Goal: Navigation & Orientation: Find specific page/section

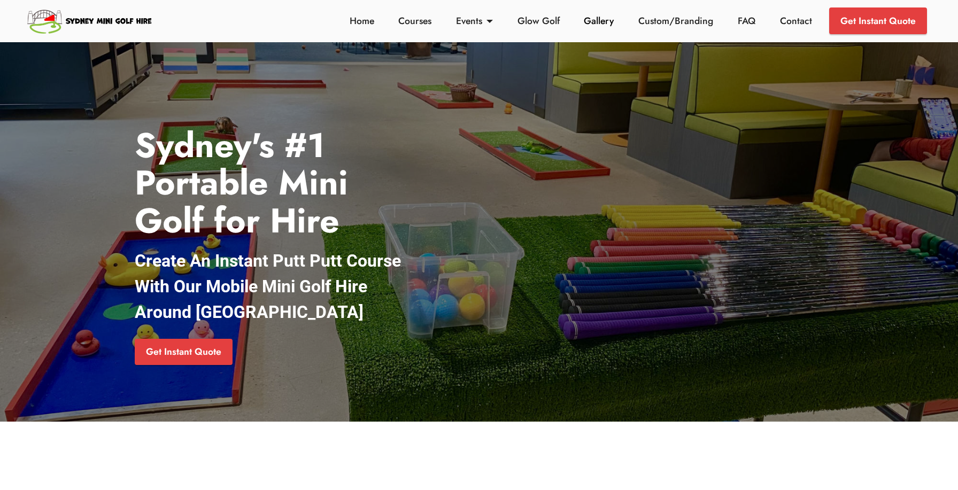
click at [597, 20] on link "Gallery" at bounding box center [599, 21] width 36 height 14
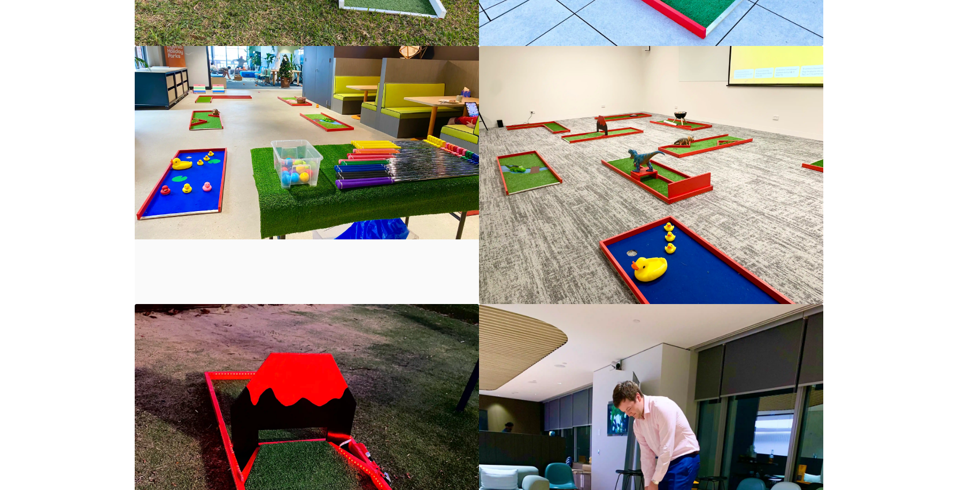
scroll to position [1474, 0]
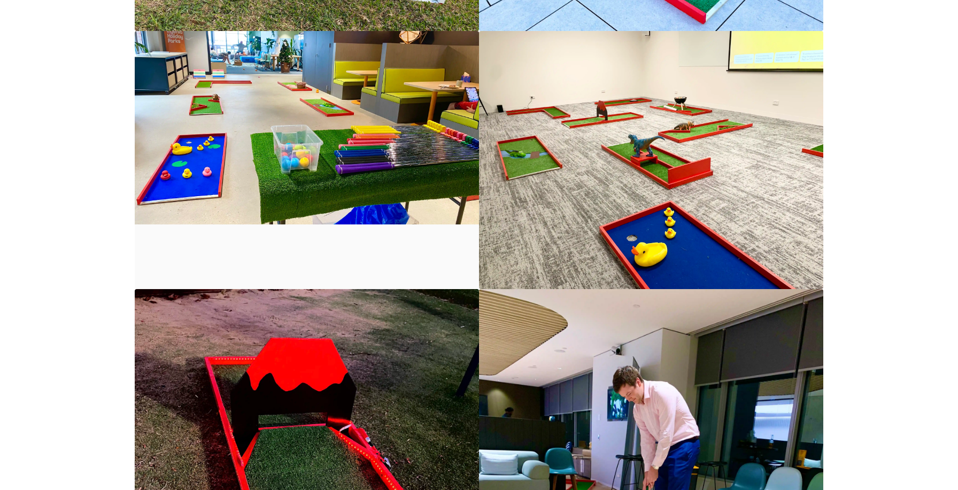
click at [335, 176] on img at bounding box center [307, 128] width 344 height 194
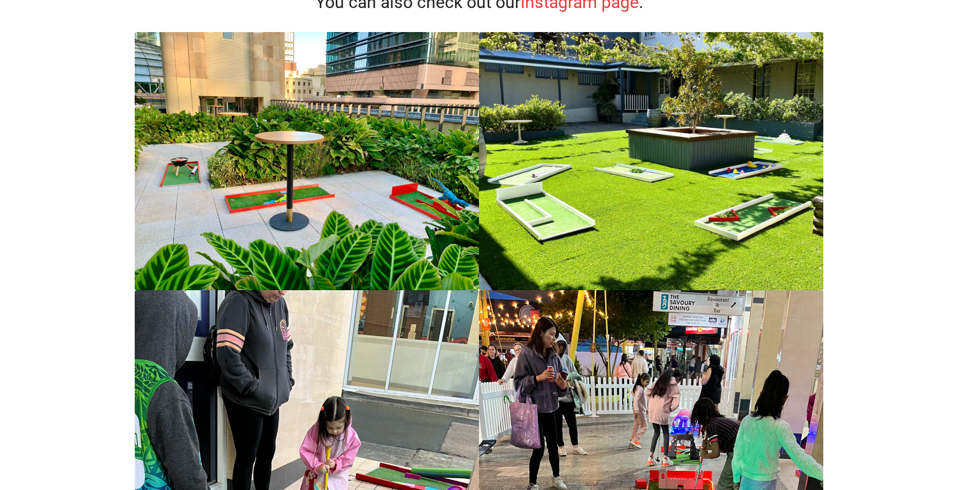
scroll to position [0, 0]
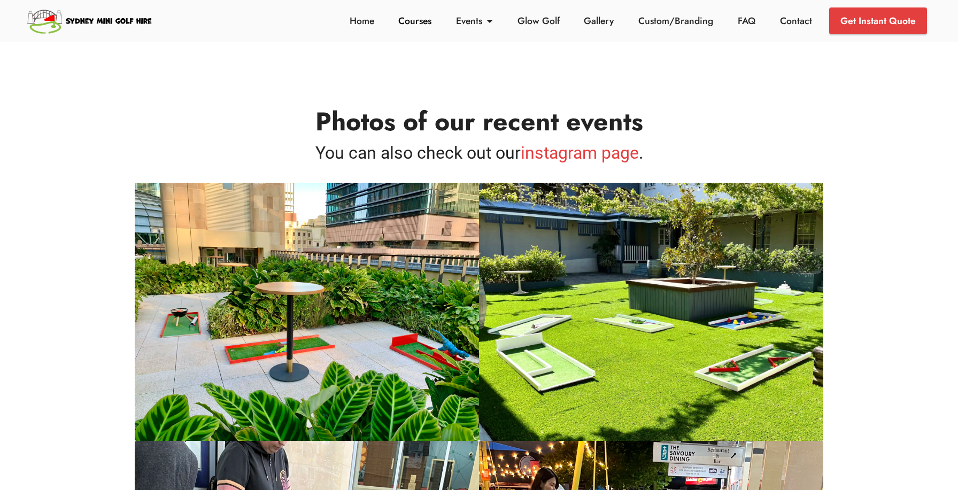
click at [418, 24] on link "Courses" at bounding box center [415, 21] width 39 height 14
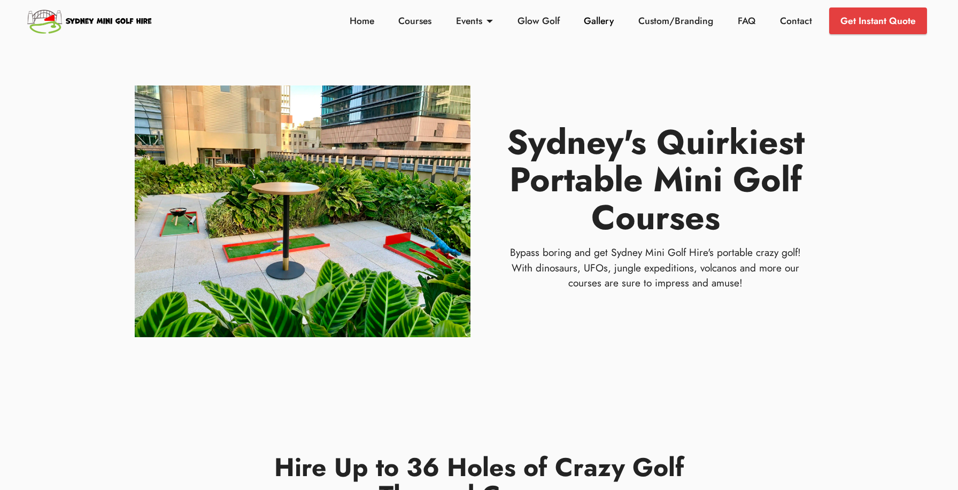
click at [605, 21] on link "Gallery" at bounding box center [599, 21] width 36 height 14
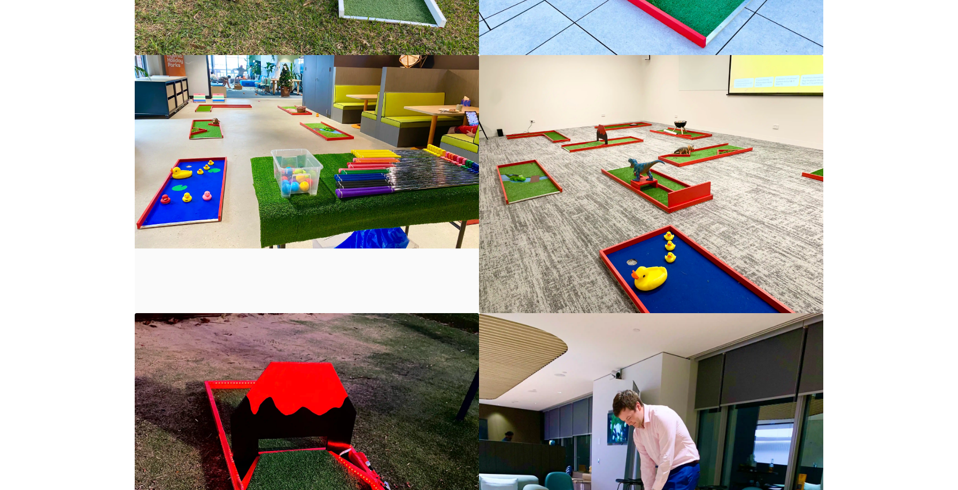
scroll to position [1449, 0]
